Goal: Transaction & Acquisition: Register for event/course

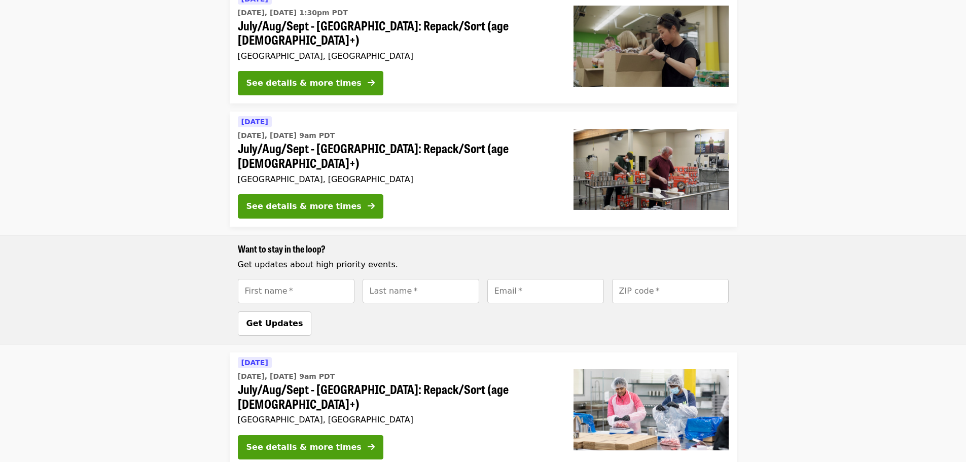
scroll to position [270, 0]
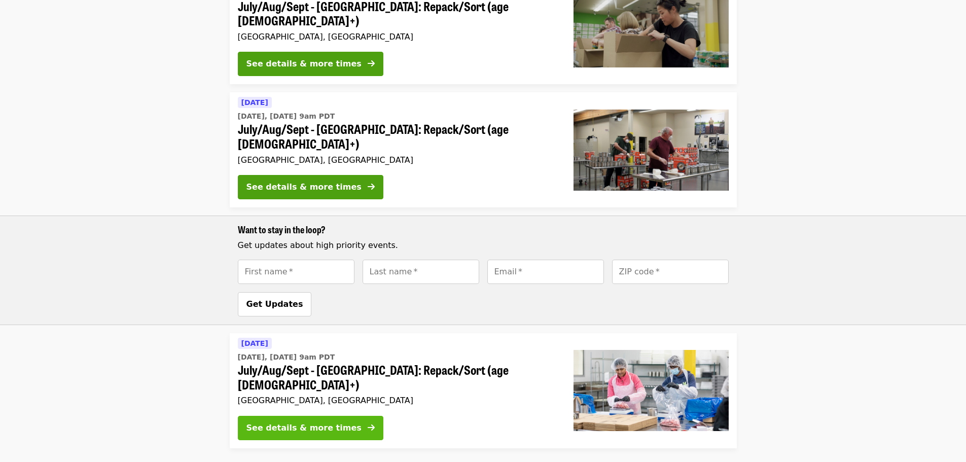
click at [278, 422] on div "See details & more times" at bounding box center [304, 428] width 115 height 12
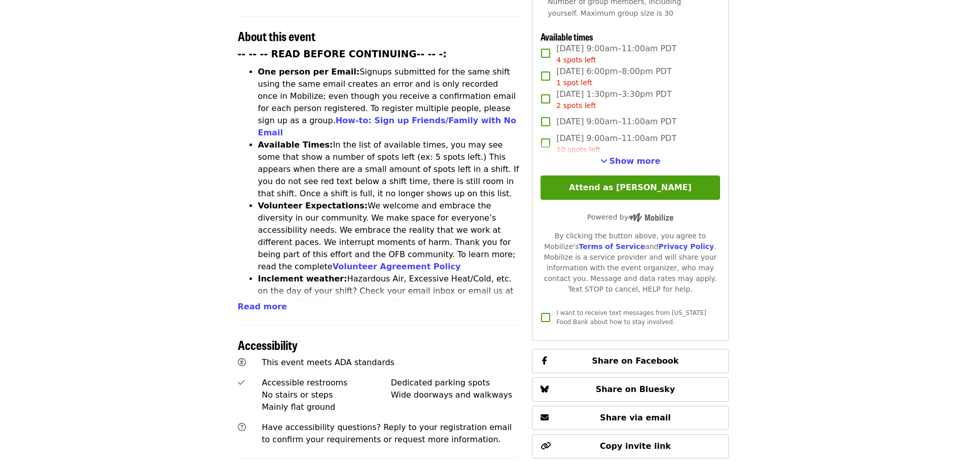
scroll to position [406, 0]
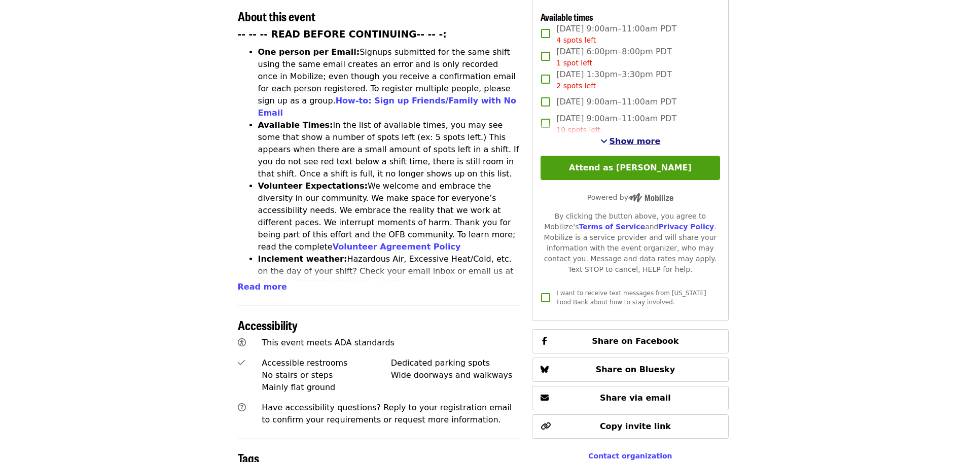
click at [649, 143] on span "Show more" at bounding box center [635, 141] width 51 height 10
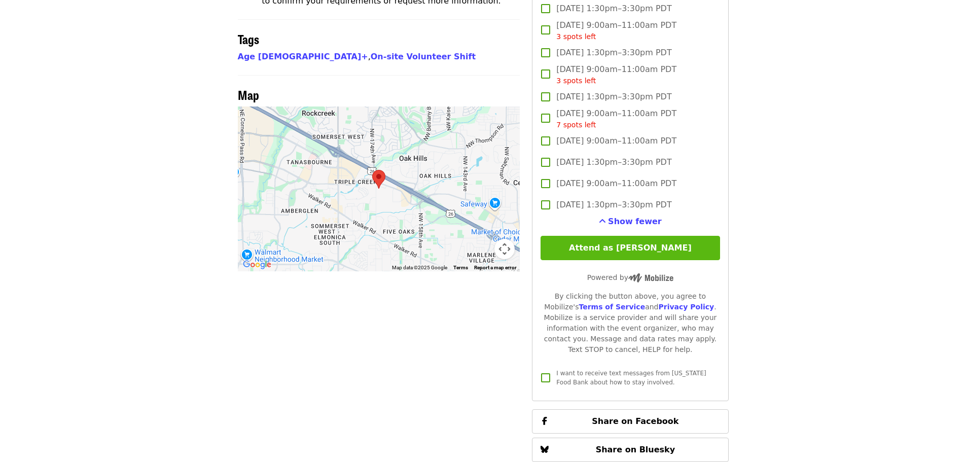
scroll to position [784, 0]
